Goal: Task Accomplishment & Management: Use online tool/utility

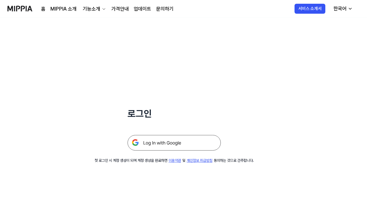
click at [187, 146] on img at bounding box center [174, 143] width 93 height 16
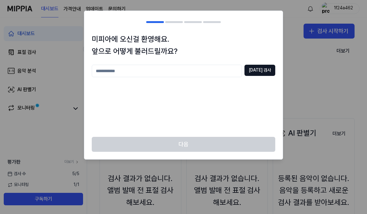
click at [226, 76] on input "text" at bounding box center [167, 71] width 150 height 12
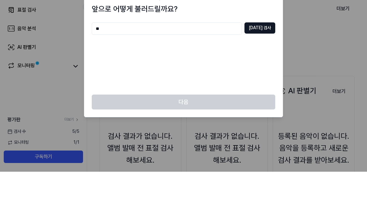
type input "*"
type input "**"
click at [266, 65] on button "[DATE] 검사" at bounding box center [259, 70] width 31 height 11
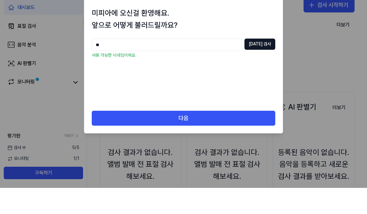
click at [111, 137] on button "다음" at bounding box center [183, 144] width 183 height 15
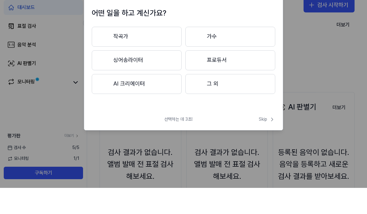
click at [114, 77] on button "싱어송라이터" at bounding box center [137, 87] width 90 height 20
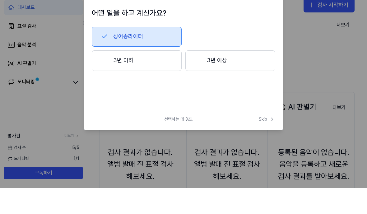
click at [110, 77] on button "3년 이하" at bounding box center [137, 87] width 90 height 21
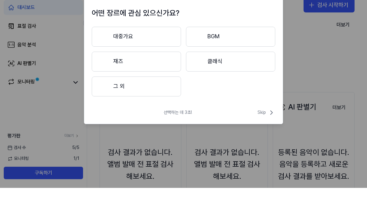
click at [114, 103] on button "그 외" at bounding box center [136, 113] width 89 height 20
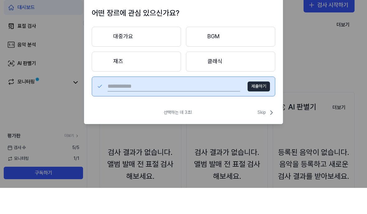
click at [123, 108] on input "text" at bounding box center [174, 113] width 132 height 10
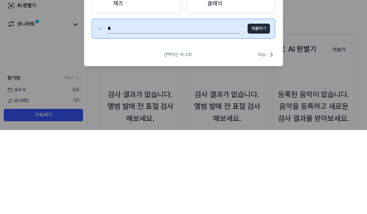
type input "*"
click at [265, 135] on span "Skip" at bounding box center [267, 138] width 18 height 7
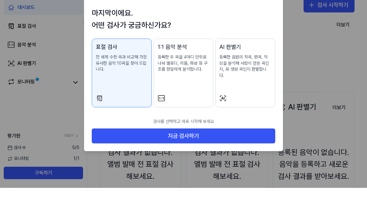
click at [120, 155] on button "지금 검사하기" at bounding box center [183, 162] width 183 height 15
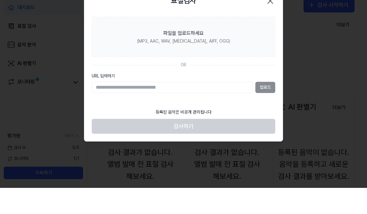
click at [300, 20] on div at bounding box center [183, 107] width 367 height 214
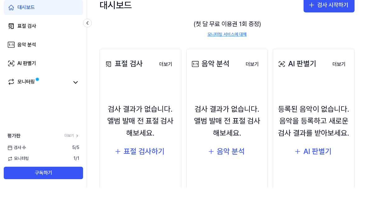
scroll to position [54, 0]
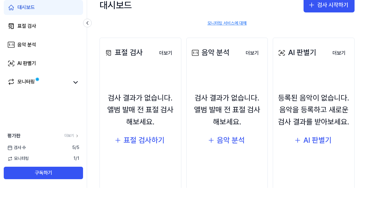
click at [151, 160] on div "표절 검사하기" at bounding box center [143, 166] width 41 height 12
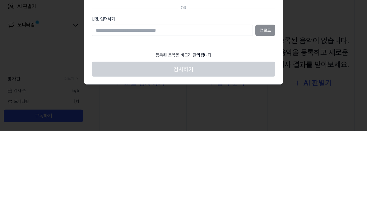
click at [238, 43] on section "파일을 업로드하세요 (MP3, AAC, WAV, [MEDICAL_DATA], AIFF, OGG) OR URL 입력하기 업로드" at bounding box center [183, 87] width 198 height 89
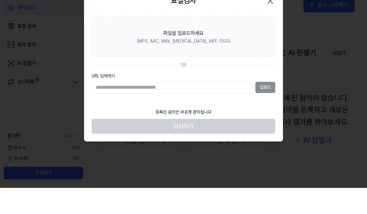
click at [271, 22] on icon "button" at bounding box center [270, 27] width 10 height 10
